Goal: Task Accomplishment & Management: Complete application form

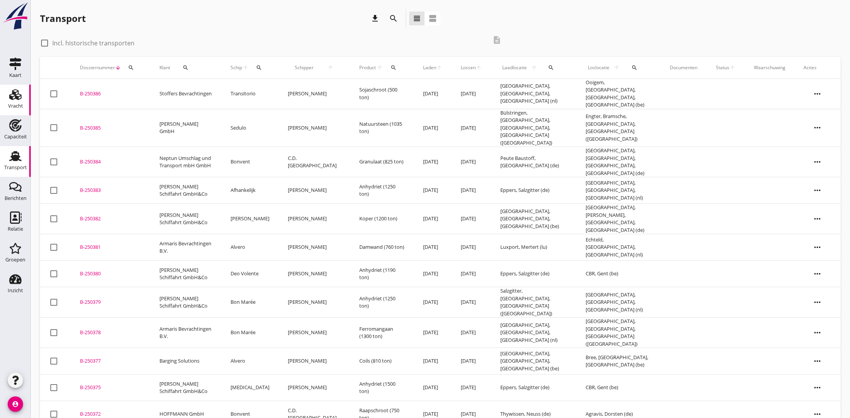
click at [8, 95] on div "Vracht" at bounding box center [15, 94] width 18 height 12
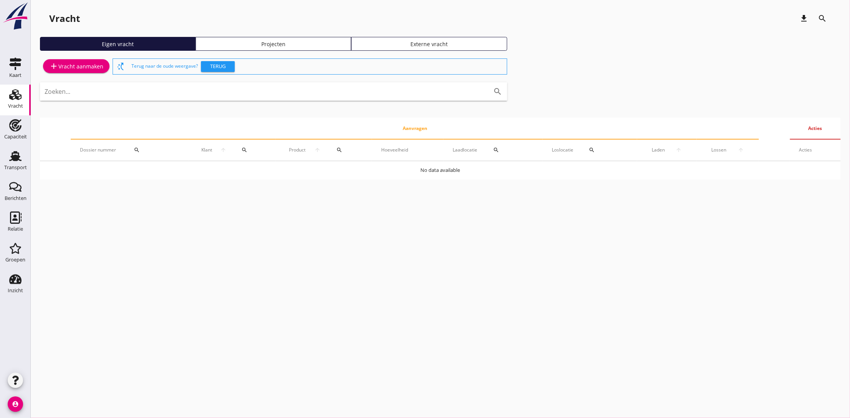
click at [76, 65] on div "add Vracht aanmaken" at bounding box center [76, 66] width 54 height 9
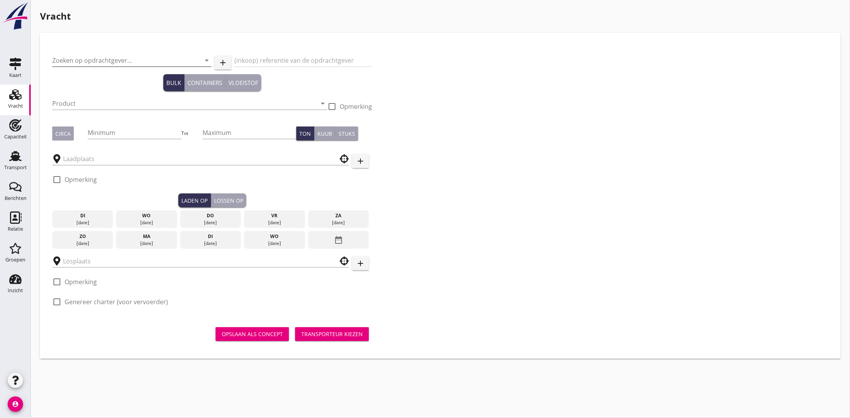
click at [119, 63] on input "Zoeken op opdrachtgever..." at bounding box center [121, 60] width 138 height 12
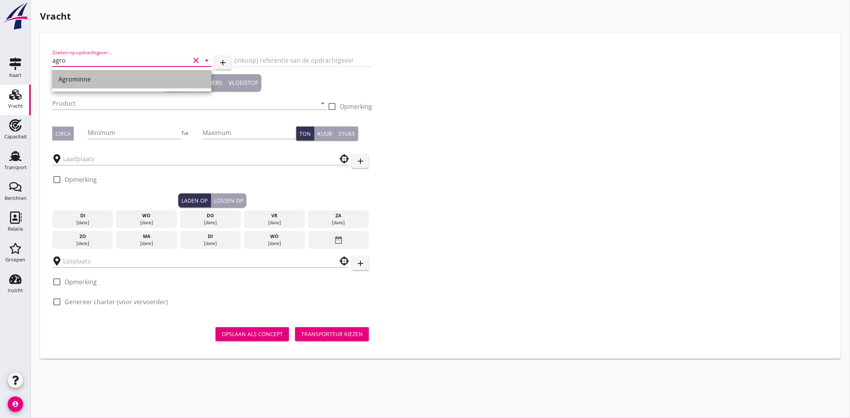
click at [93, 75] on div "Agrominne" at bounding box center [131, 79] width 147 height 9
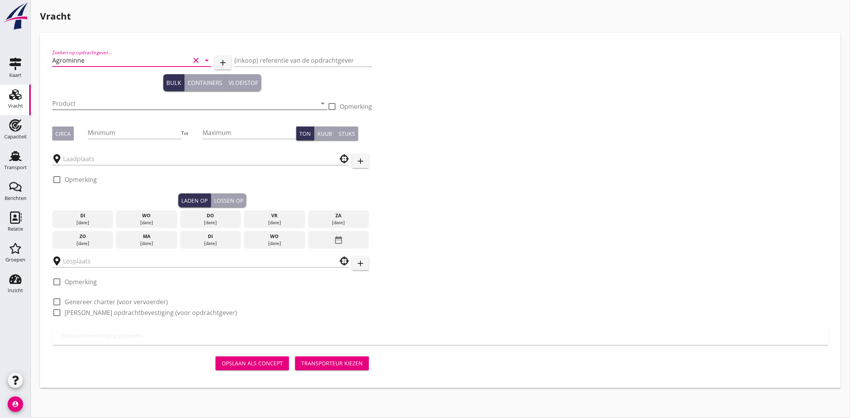
type input "Agrominne"
click at [82, 101] on input "Product" at bounding box center [184, 103] width 264 height 12
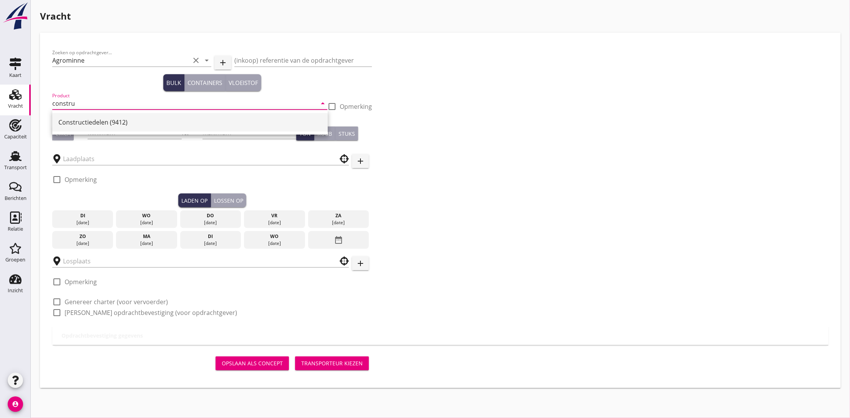
click at [92, 128] on div "Constructiedelen (9412)" at bounding box center [189, 122] width 263 height 18
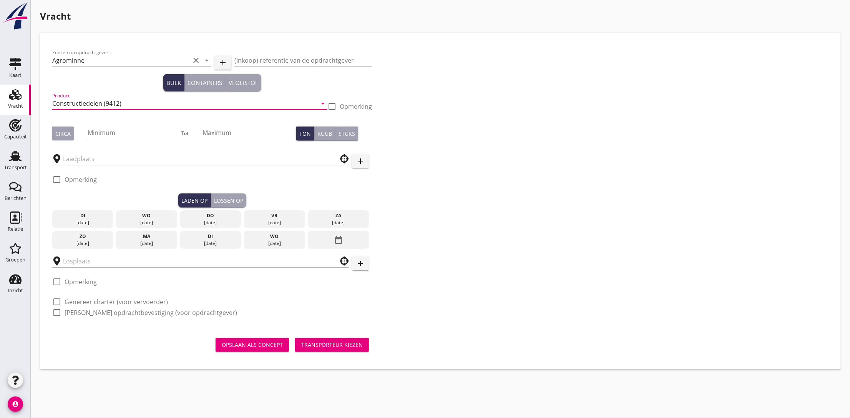
type input "Constructiedelen (9412)"
click at [66, 136] on div "Circa" at bounding box center [62, 134] width 15 height 8
click at [105, 134] on input "Minimum" at bounding box center [135, 132] width 94 height 12
type input "220"
click at [81, 158] on input "text" at bounding box center [195, 159] width 264 height 12
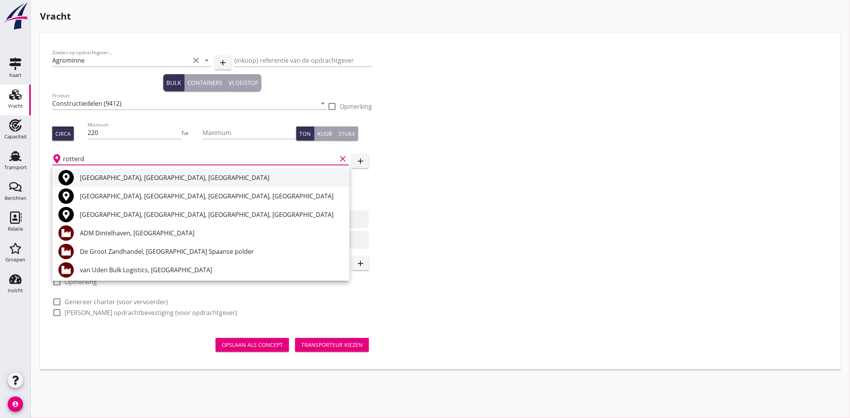
click at [89, 176] on div "[GEOGRAPHIC_DATA], [GEOGRAPHIC_DATA], [GEOGRAPHIC_DATA]" at bounding box center [211, 177] width 263 height 9
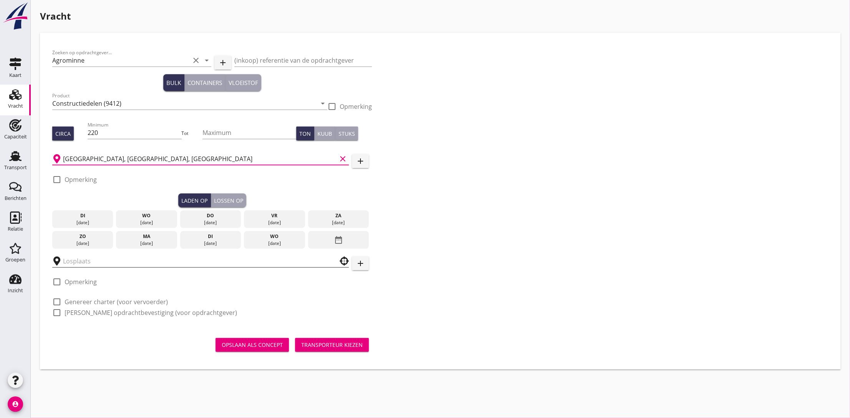
type input "[GEOGRAPHIC_DATA], [GEOGRAPHIC_DATA], [GEOGRAPHIC_DATA]"
click at [87, 263] on input "text" at bounding box center [195, 261] width 264 height 12
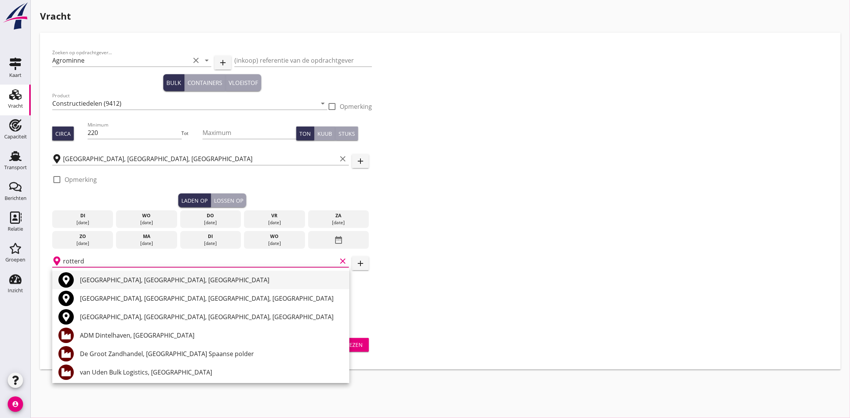
click at [96, 277] on div "[GEOGRAPHIC_DATA], [GEOGRAPHIC_DATA], [GEOGRAPHIC_DATA]" at bounding box center [211, 279] width 263 height 9
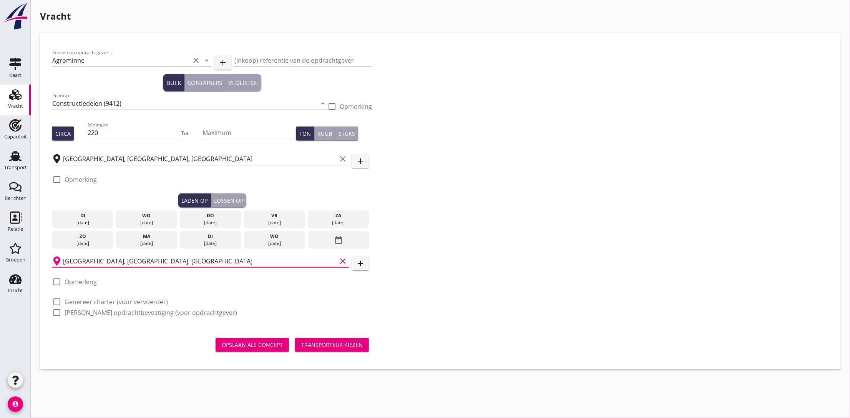
type input "[GEOGRAPHIC_DATA], [GEOGRAPHIC_DATA], [GEOGRAPHIC_DATA]"
click at [278, 221] on div "[DATE]" at bounding box center [274, 222] width 57 height 7
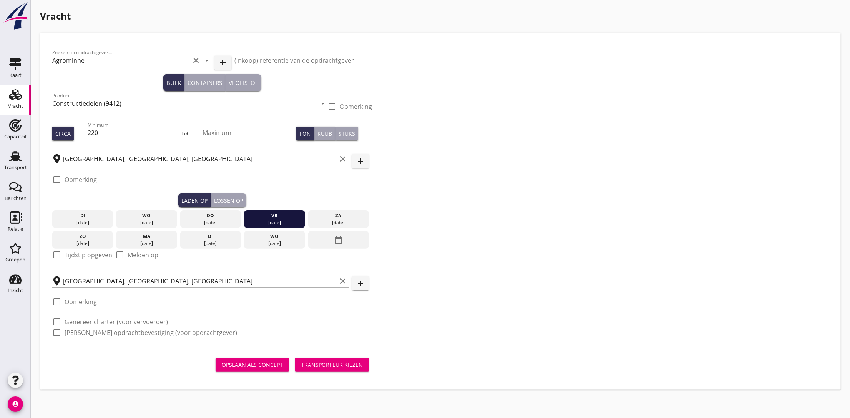
click at [97, 256] on label "Tijdstip opgeven" at bounding box center [89, 255] width 48 height 8
checkbox input "true"
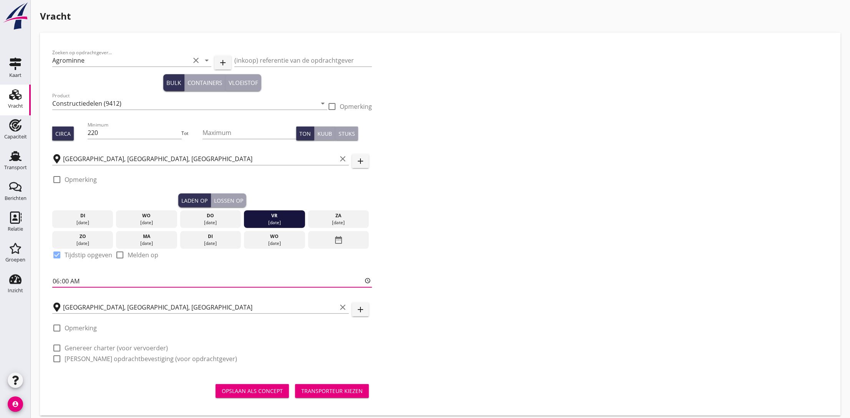
click at [52, 284] on input "06:00" at bounding box center [212, 281] width 320 height 12
type input "15:00"
click at [239, 202] on div "Lossen op" at bounding box center [228, 200] width 29 height 8
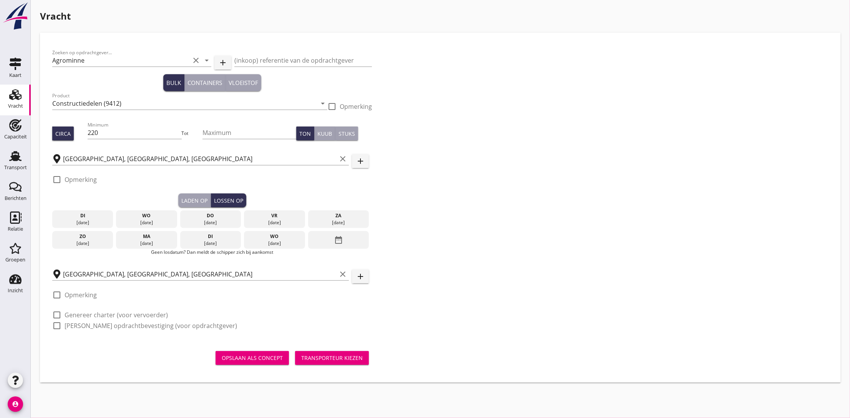
click at [323, 221] on div "[DATE]" at bounding box center [338, 222] width 57 height 7
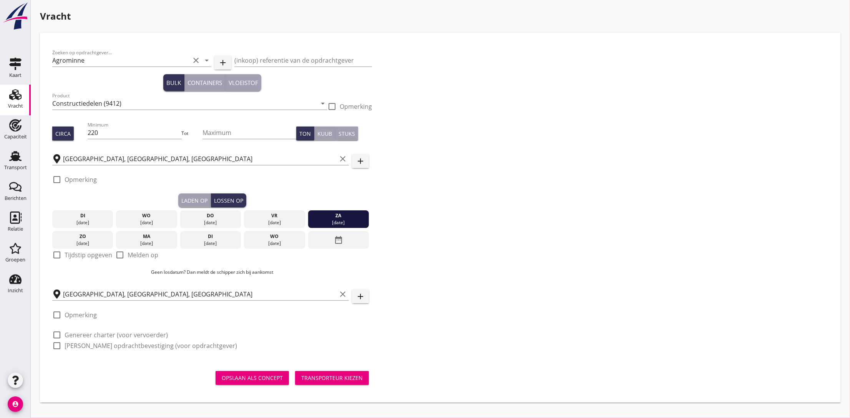
click at [72, 254] on label "Tijdstip opgeven" at bounding box center [89, 255] width 48 height 8
checkbox input "true"
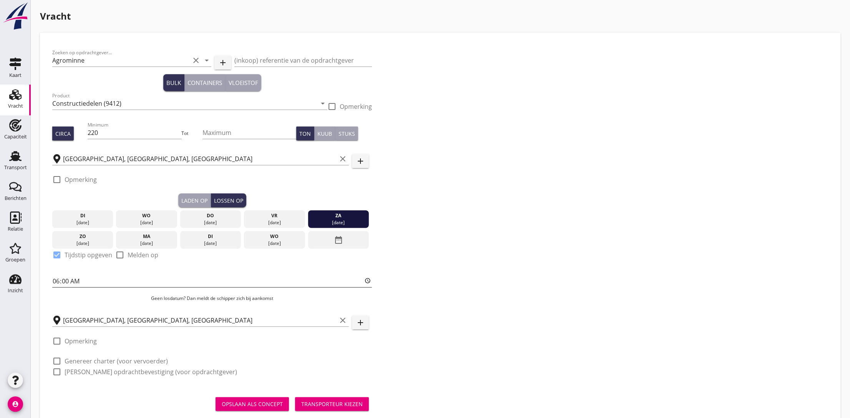
click at [57, 283] on input "06:00" at bounding box center [212, 281] width 320 height 12
type input "10:00"
click at [510, 193] on div "Zoeken op opdrachtgever... Agrominne clear arrow_drop_down add (inkoop) referen…" at bounding box center [440, 215] width 783 height 341
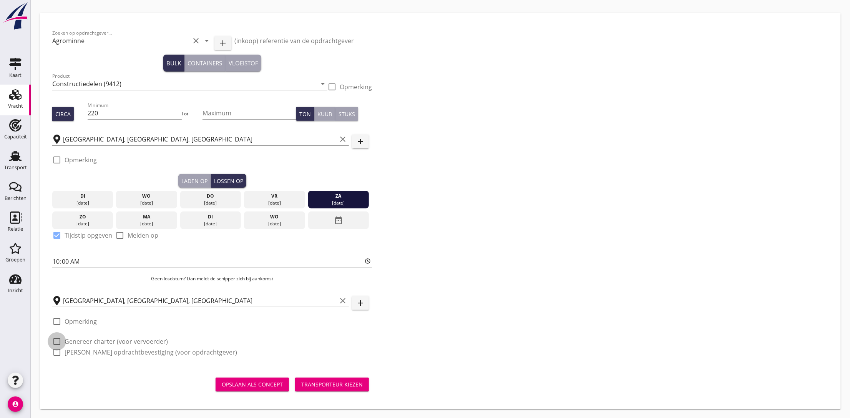
click at [57, 342] on div at bounding box center [56, 341] width 13 height 13
checkbox input "true"
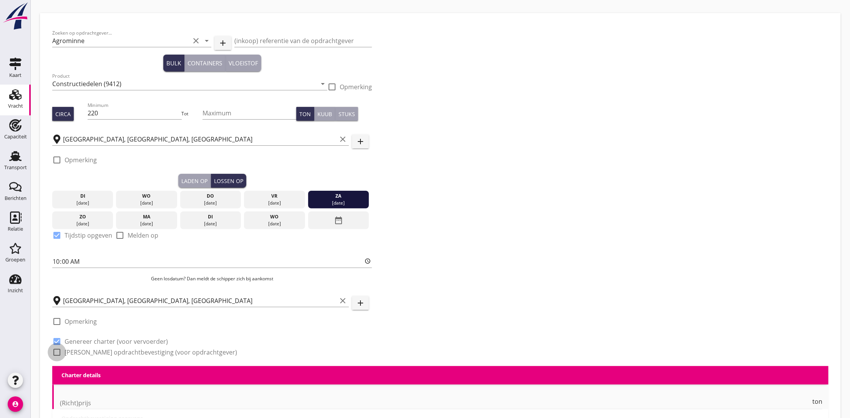
click at [57, 351] on div at bounding box center [56, 352] width 13 height 13
checkbox input "true"
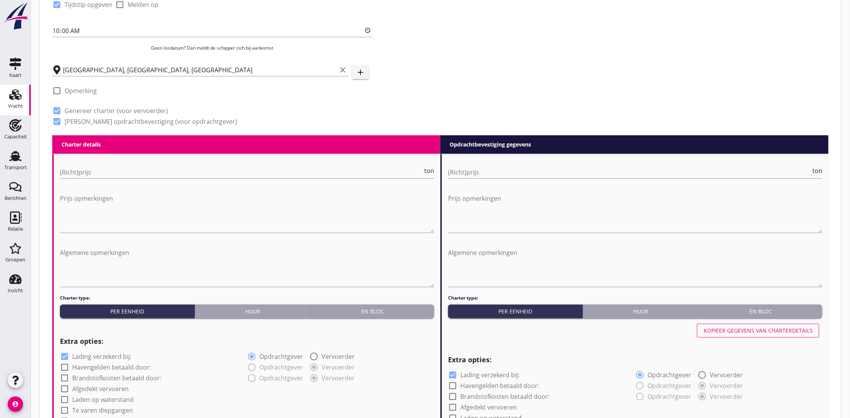
scroll to position [193, 0]
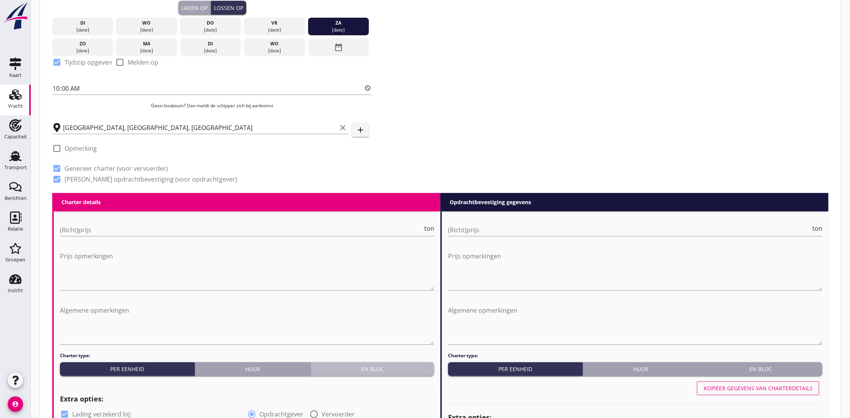
click at [374, 369] on div "En bloc" at bounding box center [372, 369] width 117 height 8
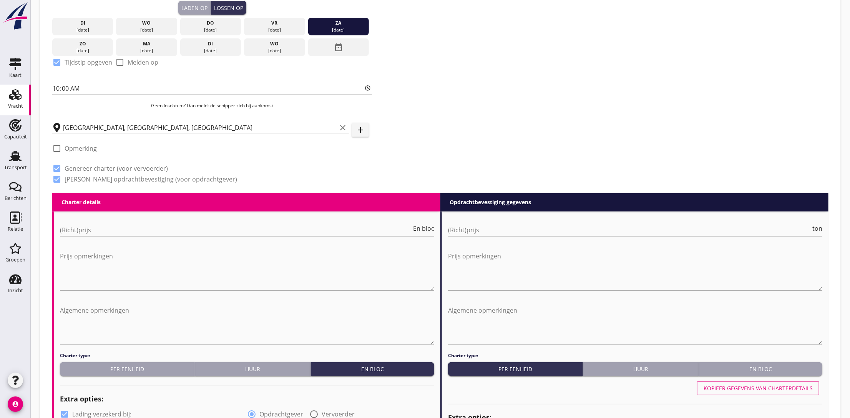
click at [744, 370] on div "En bloc" at bounding box center [760, 369] width 117 height 8
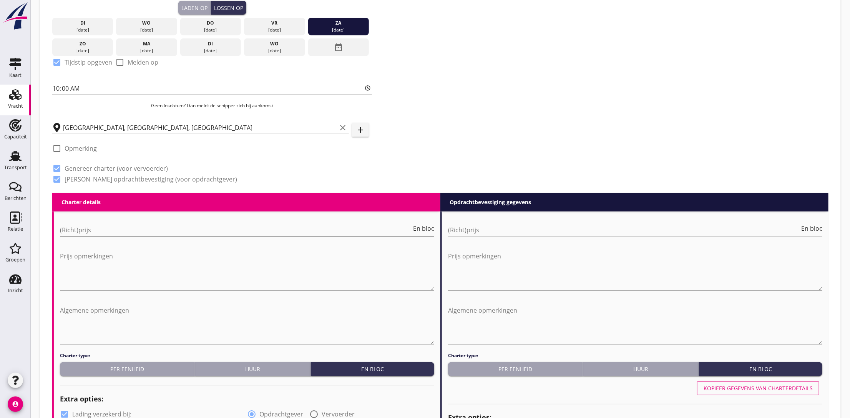
click at [123, 232] on input "(Richt)prijs" at bounding box center [236, 230] width 352 height 12
type input "2500"
click at [475, 220] on div "(Richt)prijs En bloc" at bounding box center [635, 231] width 374 height 25
click at [475, 225] on input "(Richt)prijs" at bounding box center [624, 230] width 352 height 12
type input "3750"
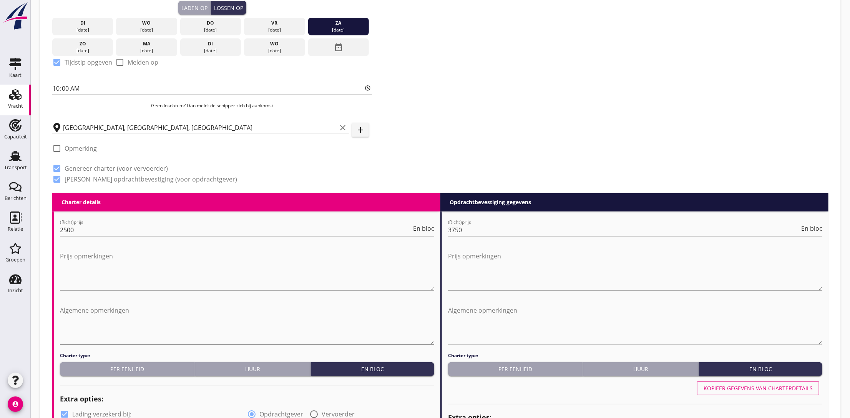
click at [63, 309] on textarea "Algemene opmerkingen" at bounding box center [247, 324] width 374 height 40
paste textarea "[DATE] 15 UUR - DRAGLINES LADEN BIJ [GEOGRAPHIC_DATA]"
click at [81, 317] on textarea "[DATE] 15 UUR - DRAGLINES LADEN BIJ [GEOGRAPHIC_DATA]" at bounding box center [247, 324] width 374 height 40
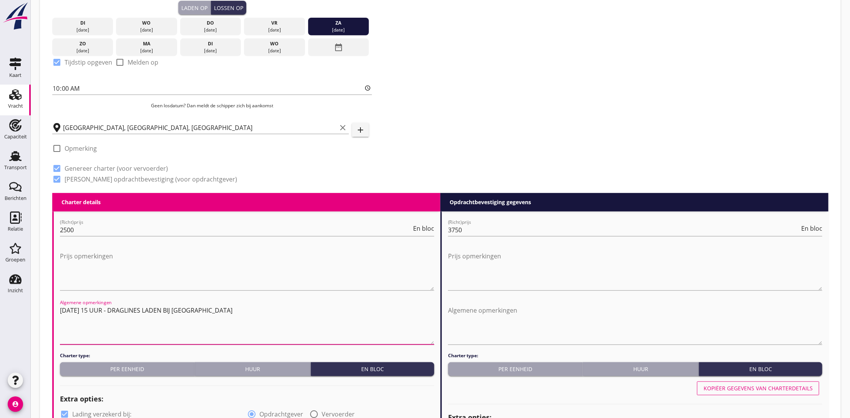
paste textarea "15/08 LAADDAG - einde laadtijd 22 uur, daarna 30,- € uur overliggeld"
type textarea "[DATE] 15 UUR - DRAGLINES LADEN BIJ [GEOGRAPHIC_DATA] 15/08 LAADDAG - einde laa…"
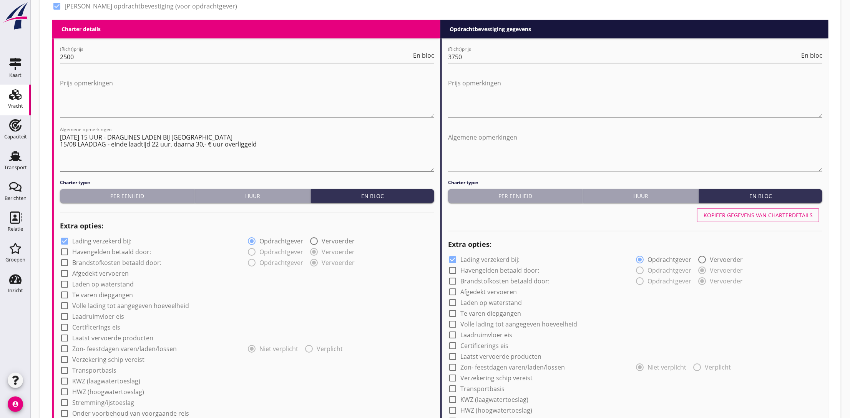
scroll to position [539, 0]
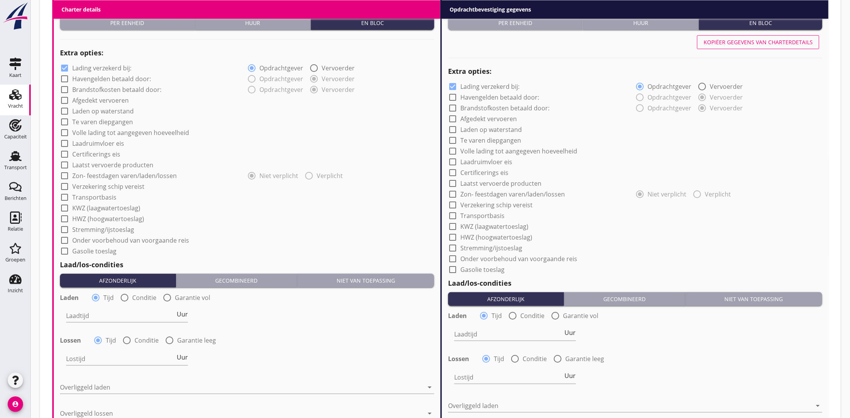
click at [127, 299] on div at bounding box center [124, 297] width 13 height 13
radio input "false"
radio input "true"
click at [142, 319] on div at bounding box center [152, 316] width 173 height 12
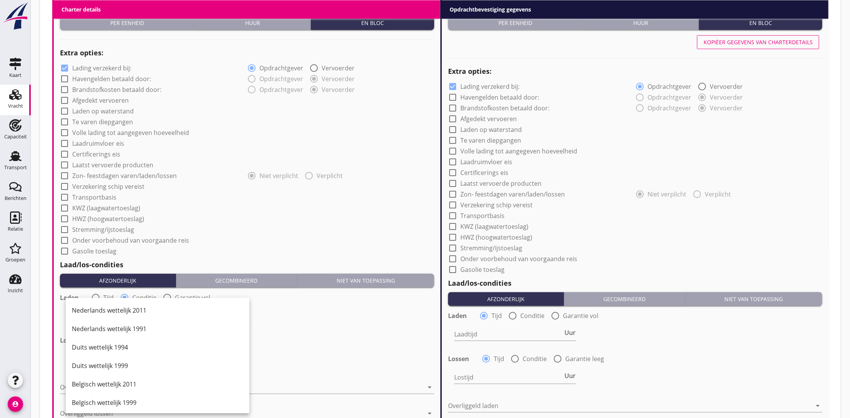
scroll to position [371, 0]
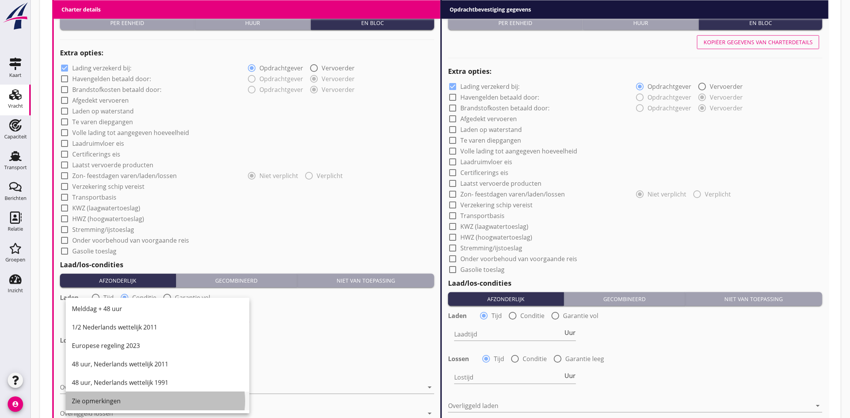
click at [116, 400] on div "Zie opmerkingen" at bounding box center [157, 400] width 171 height 9
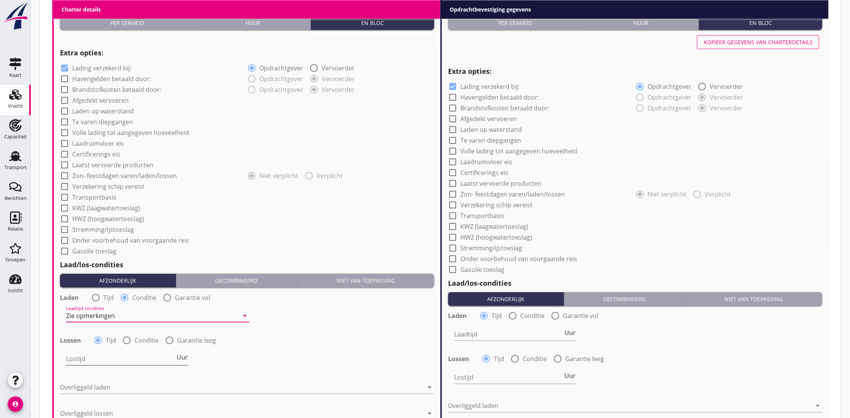
click at [124, 358] on input "Lostijd" at bounding box center [120, 359] width 109 height 12
click at [125, 342] on div at bounding box center [126, 340] width 13 height 13
radio input "false"
radio input "true"
click at [154, 359] on div at bounding box center [152, 359] width 173 height 12
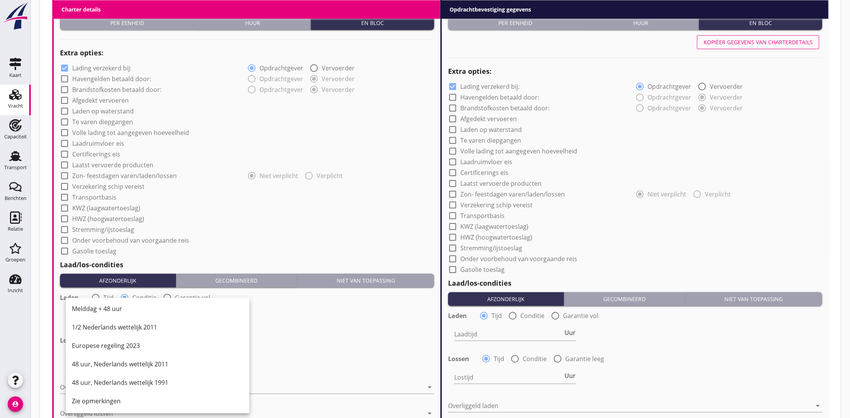
scroll to position [596, 0]
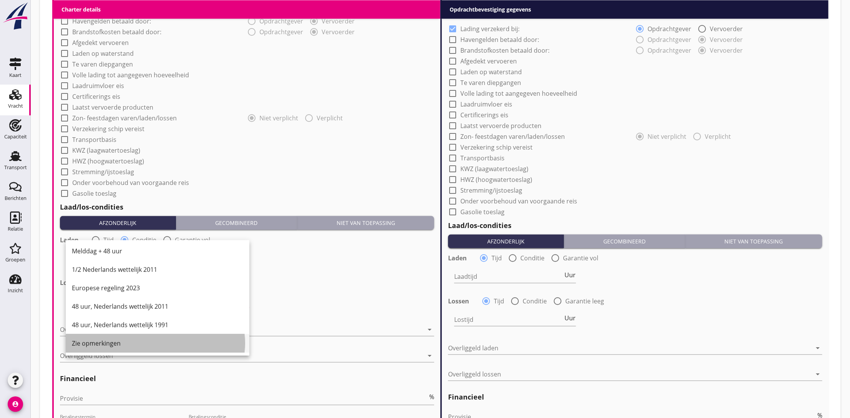
click at [130, 345] on div "Zie opmerkingen" at bounding box center [157, 343] width 171 height 9
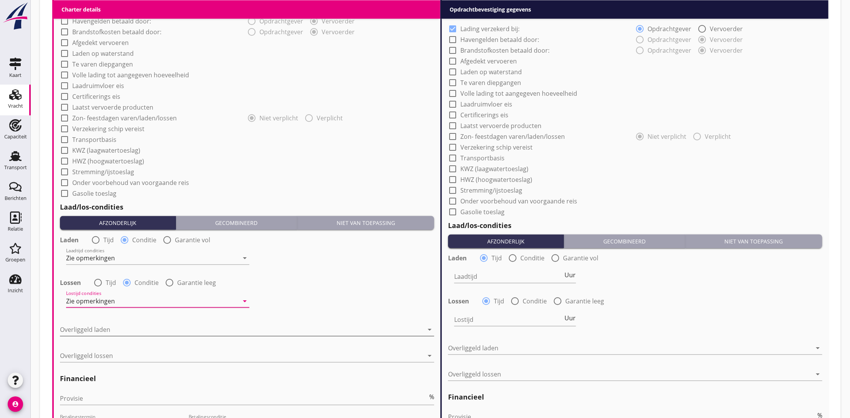
click at [143, 331] on div at bounding box center [242, 330] width 364 height 12
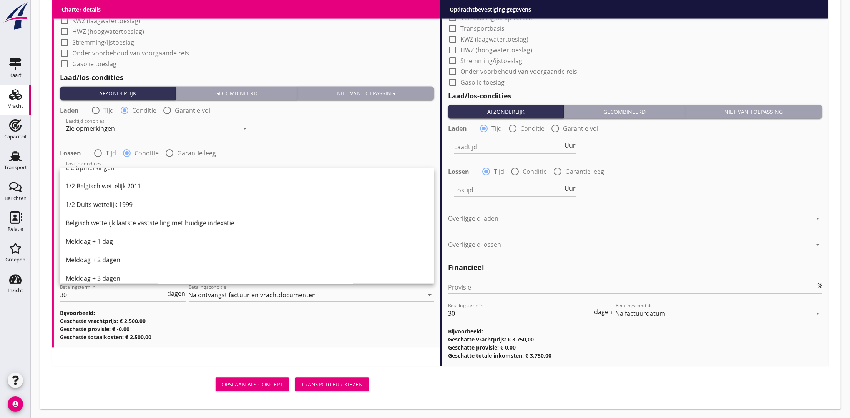
scroll to position [158, 0]
click at [167, 229] on div "Zie opmerkingen" at bounding box center [247, 225] width 362 height 9
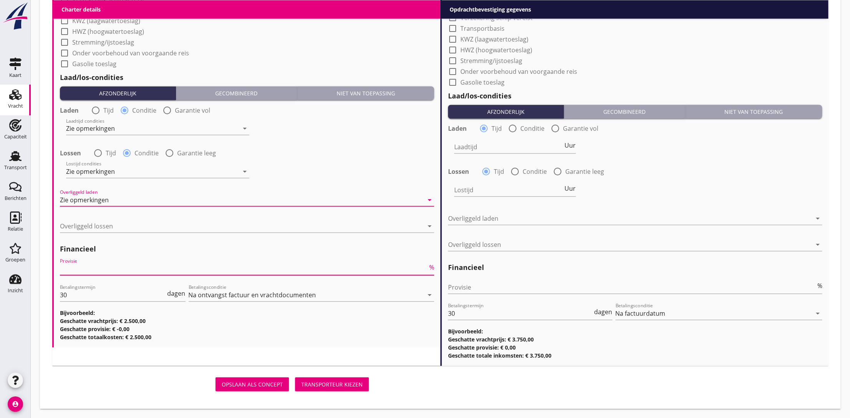
click at [168, 266] on input "Provisie" at bounding box center [244, 269] width 368 height 12
type input "5"
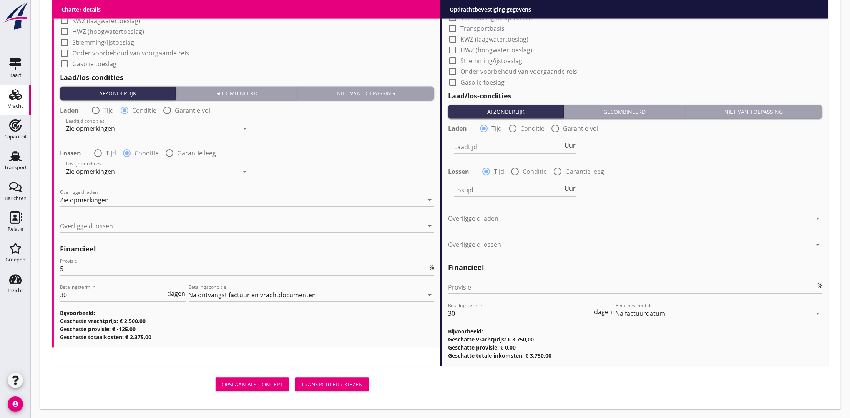
click at [337, 171] on div "Lostijd condities Zie opmerkingen arrow_drop_down" at bounding box center [247, 173] width 376 height 28
click at [161, 226] on div at bounding box center [242, 226] width 364 height 12
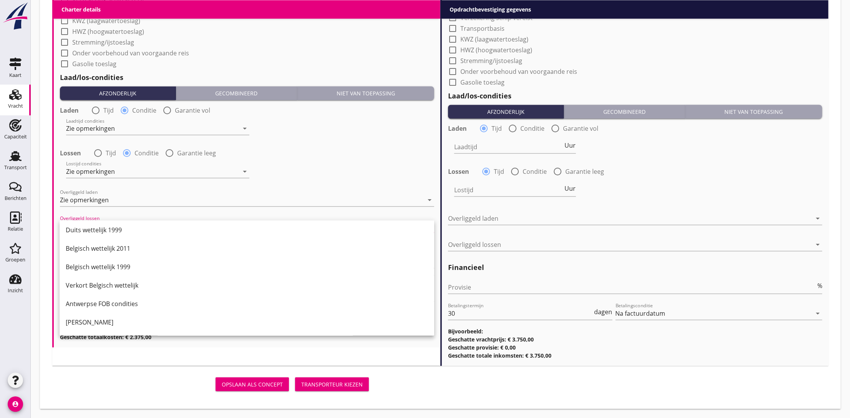
scroll to position [115, 0]
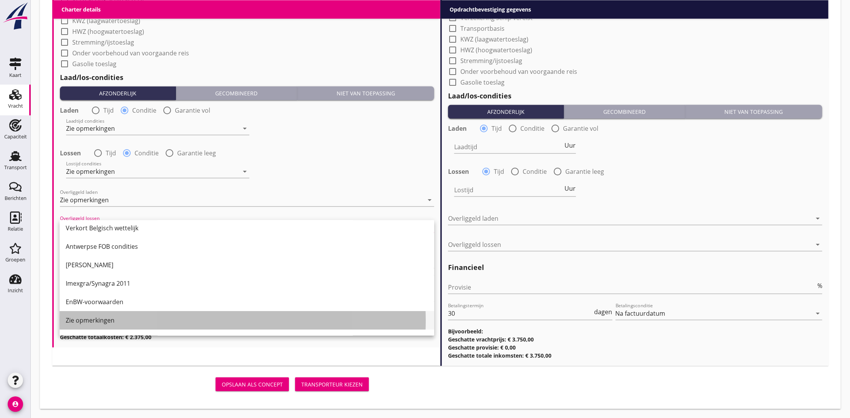
click at [146, 321] on div "Zie opmerkingen" at bounding box center [247, 320] width 362 height 9
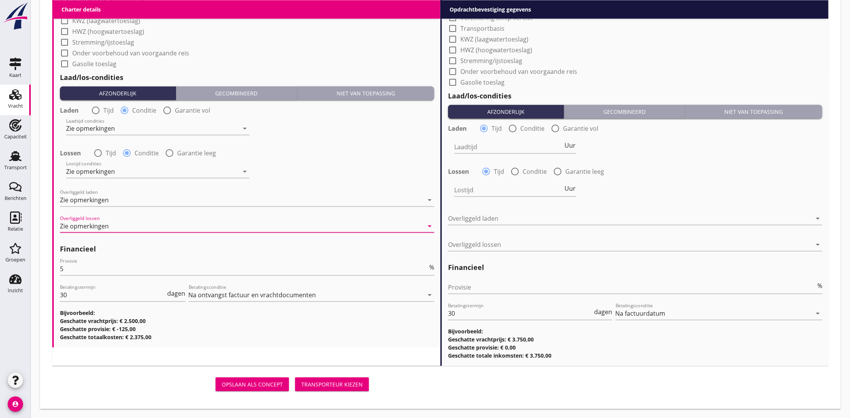
click at [294, 166] on div "Lostijd condities Zie opmerkingen arrow_drop_down" at bounding box center [247, 173] width 376 height 28
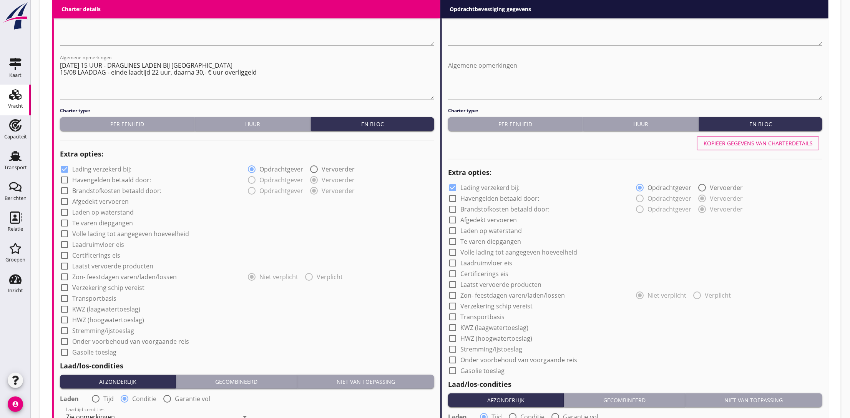
scroll to position [322, 0]
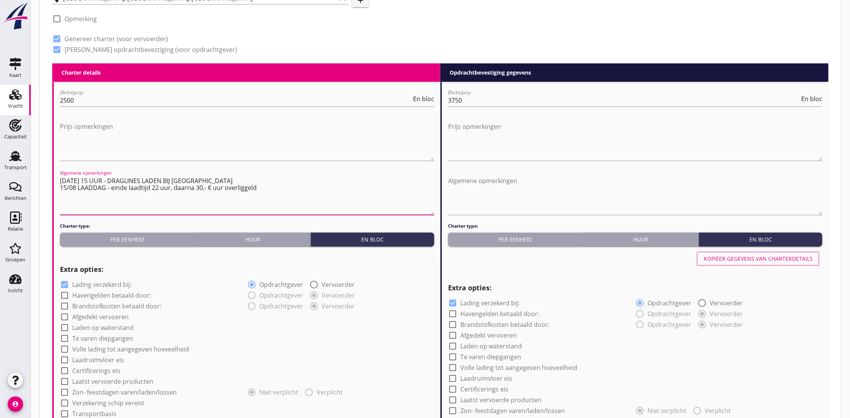
click at [267, 189] on textarea "[DATE] 15 UUR - DRAGLINES LADEN BIJ [GEOGRAPHIC_DATA] 15/08 LAADDAG - einde laa…" at bounding box center [247, 195] width 374 height 40
paste textarea "15/08 TRAFO LADEN BIJ [GEOGRAPHIC_DATA] EX HMM [GEOGRAPHIC_DATA]"
click at [278, 191] on textarea "[DATE] 15 UUR - DRAGLINES LADEN BIJ [GEOGRAPHIC_DATA] 15/08 LAADDAG - einde laa…" at bounding box center [247, 195] width 374 height 40
paste textarea "LOSSEN TRAFO NADIEN BIJ RHB TERMINAL"
type textarea "[DATE] 15 UUR - DRAGLINES LADEN BIJ [GEOGRAPHIC_DATA] 15/08 LAADDAG - einde laa…"
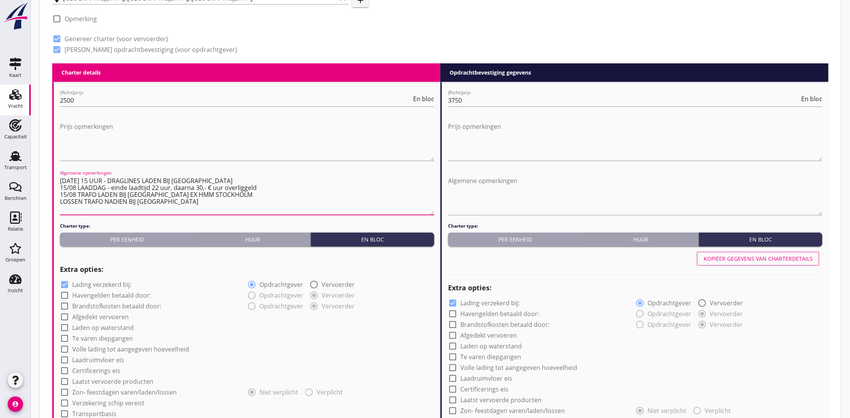
click at [743, 258] on div "Kopiëer gegevens van charterdetails" at bounding box center [758, 258] width 109 height 8
radio input "false"
radio input "true"
radio input "false"
radio input "true"
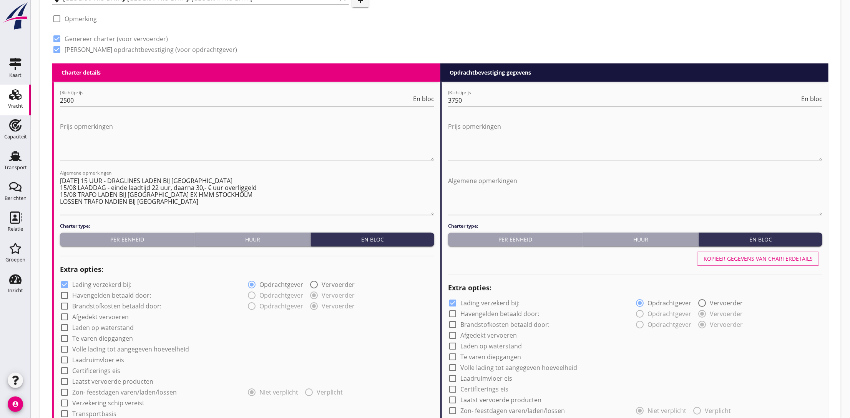
scroll to position [726, 0]
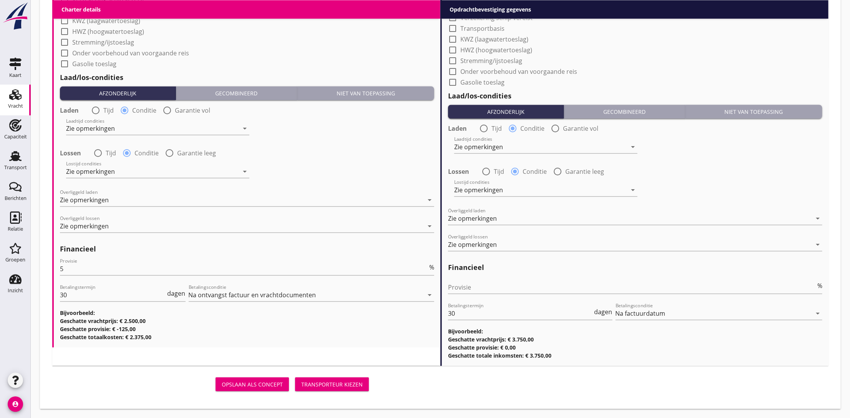
click at [255, 381] on div "Opslaan als concept" at bounding box center [252, 385] width 61 height 8
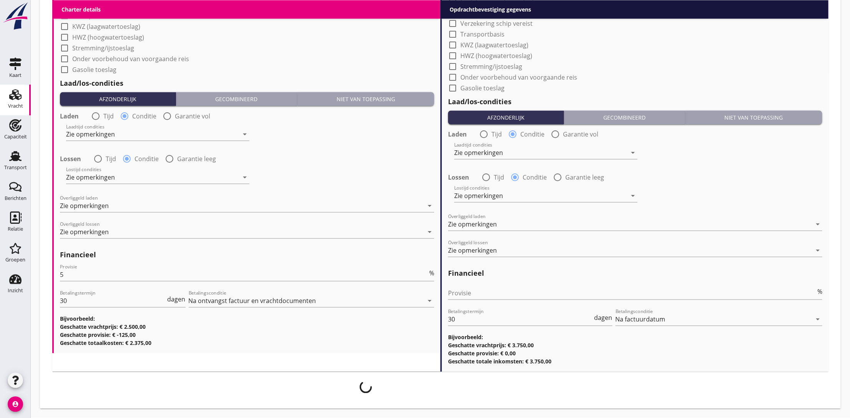
scroll to position [720, 0]
